Goal: Information Seeking & Learning: Learn about a topic

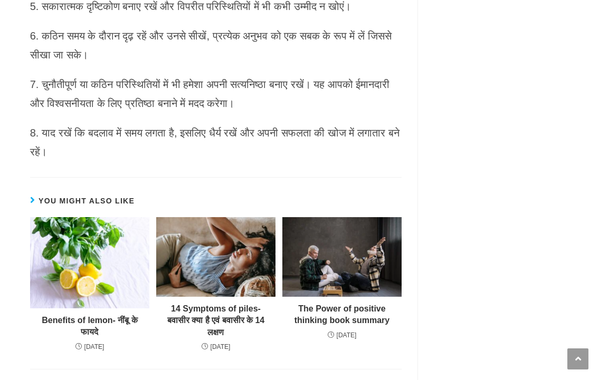
scroll to position [2004, 0]
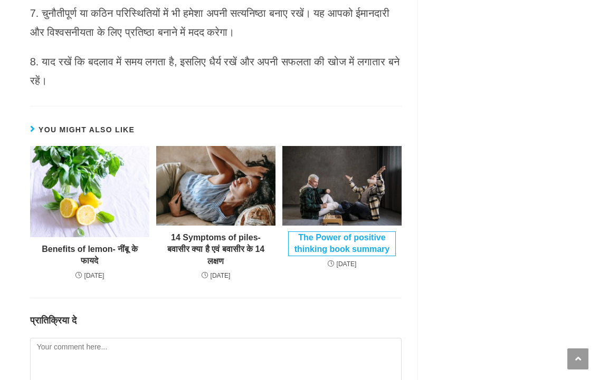
click at [361, 256] on link "The Power of positive thinking book summary" at bounding box center [341, 244] width 107 height 24
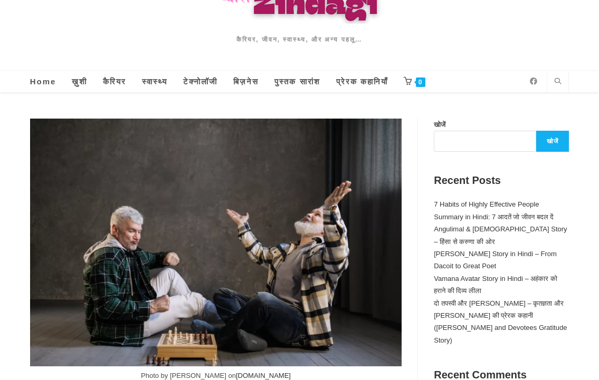
scroll to position [105, 0]
